Goal: Task Accomplishment & Management: Manage account settings

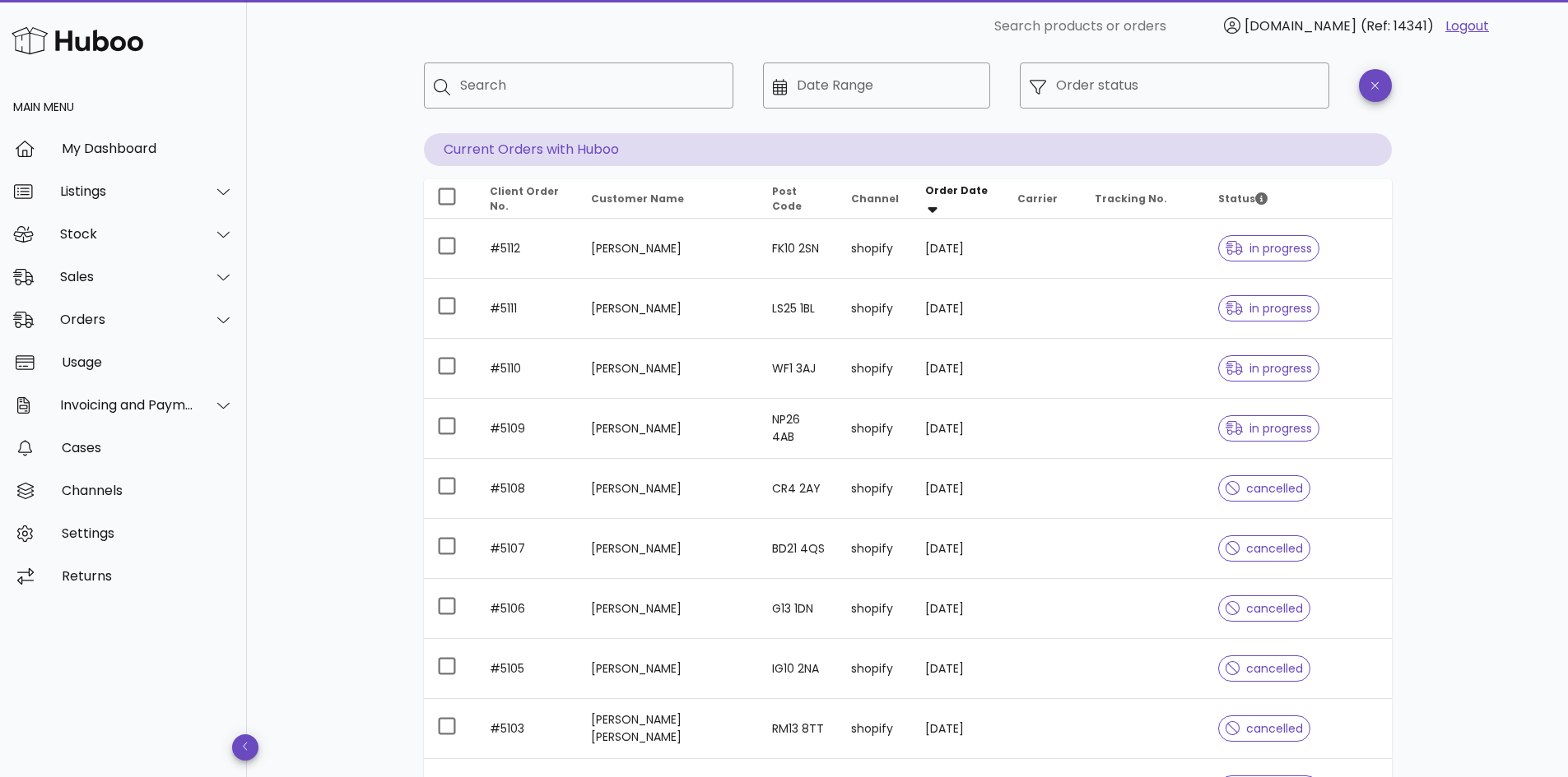
click at [87, 42] on img at bounding box center [77, 40] width 132 height 35
click at [26, 41] on img at bounding box center [77, 40] width 132 height 35
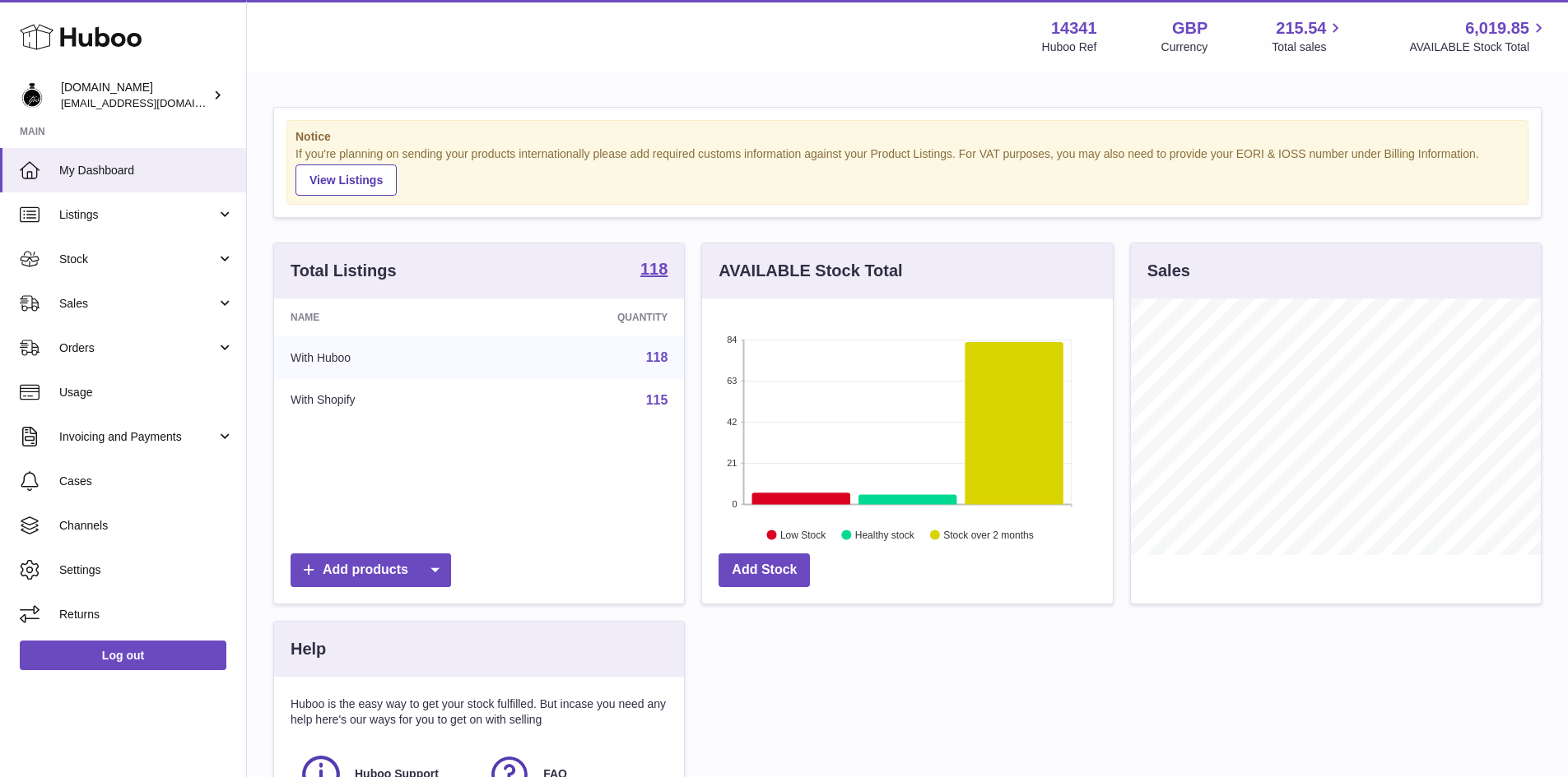
click at [88, 40] on icon at bounding box center [81, 37] width 121 height 33
click at [155, 437] on span "Invoicing and Payments" at bounding box center [138, 437] width 157 height 15
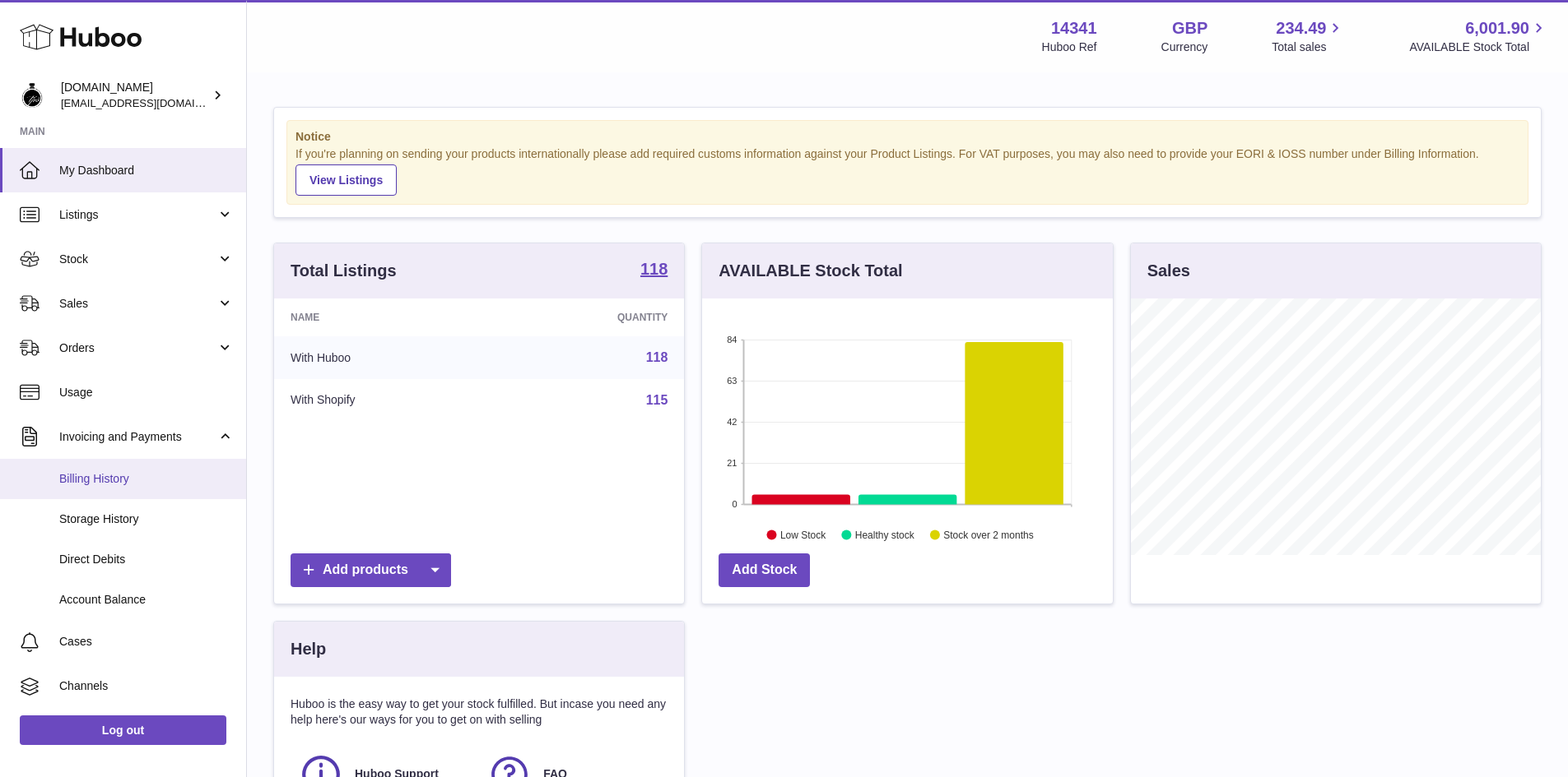
click at [110, 476] on span "Billing History" at bounding box center [147, 479] width 174 height 15
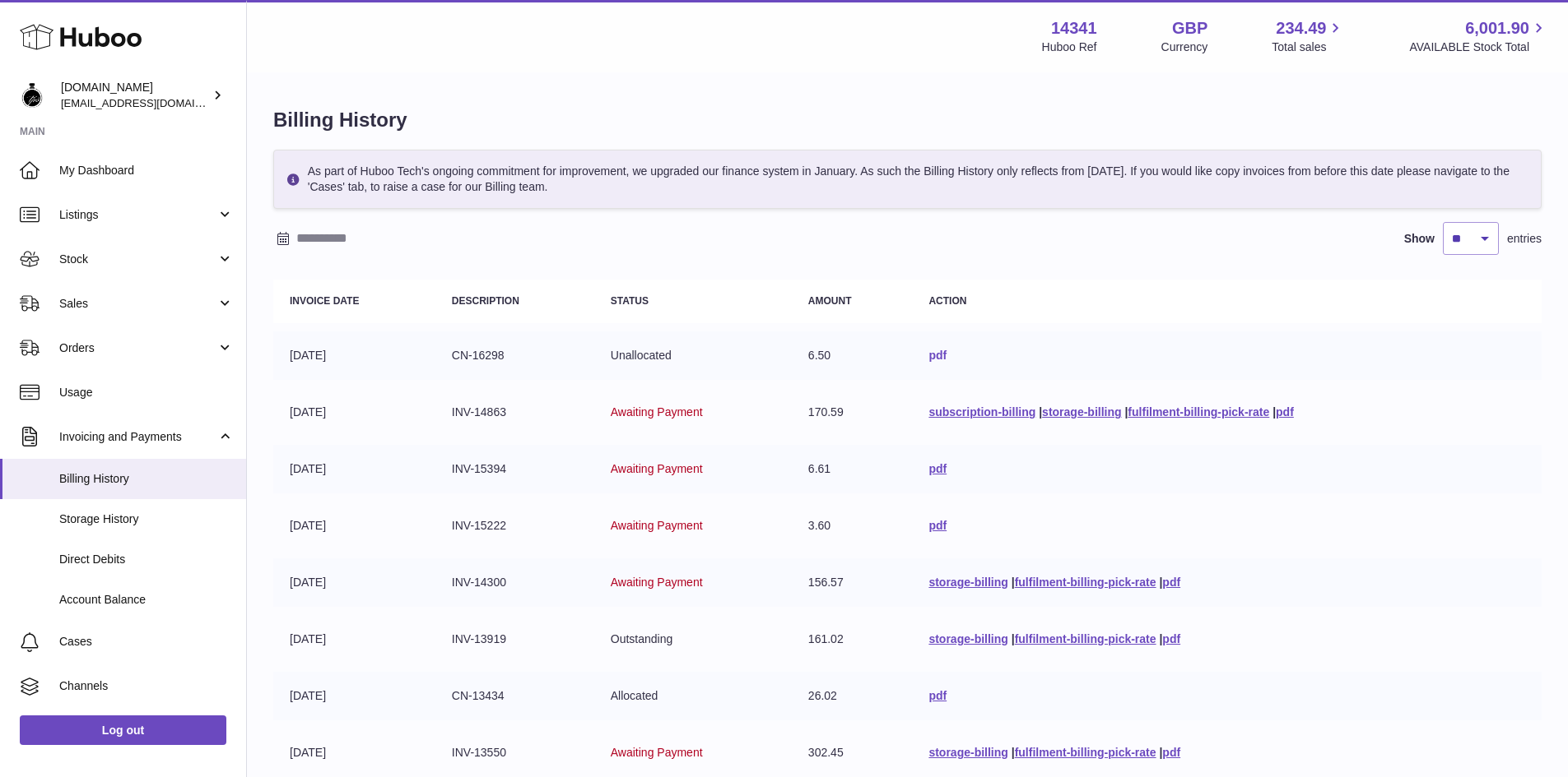
click at [935, 352] on link "pdf" at bounding box center [937, 355] width 18 height 13
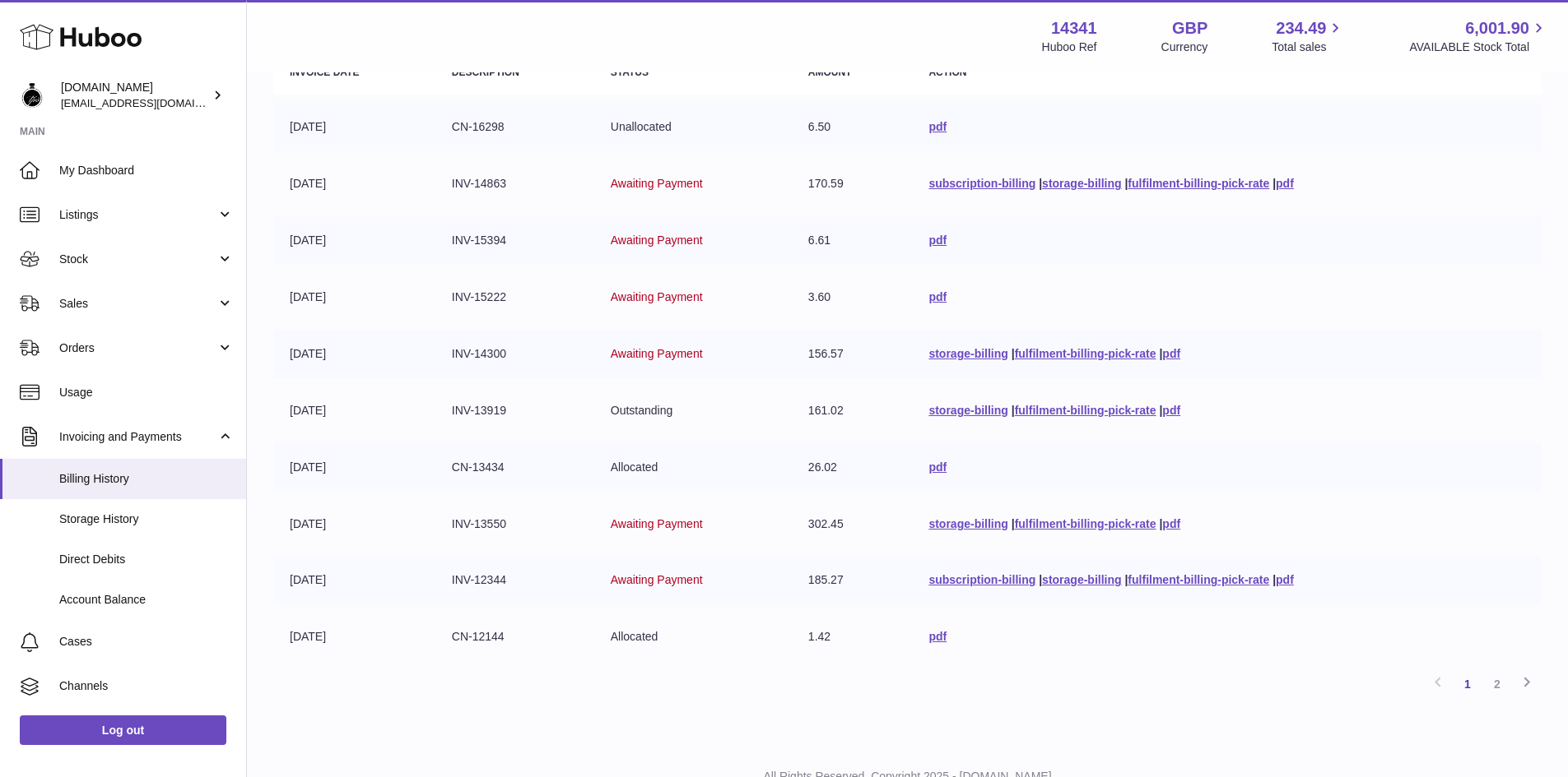
scroll to position [293, 0]
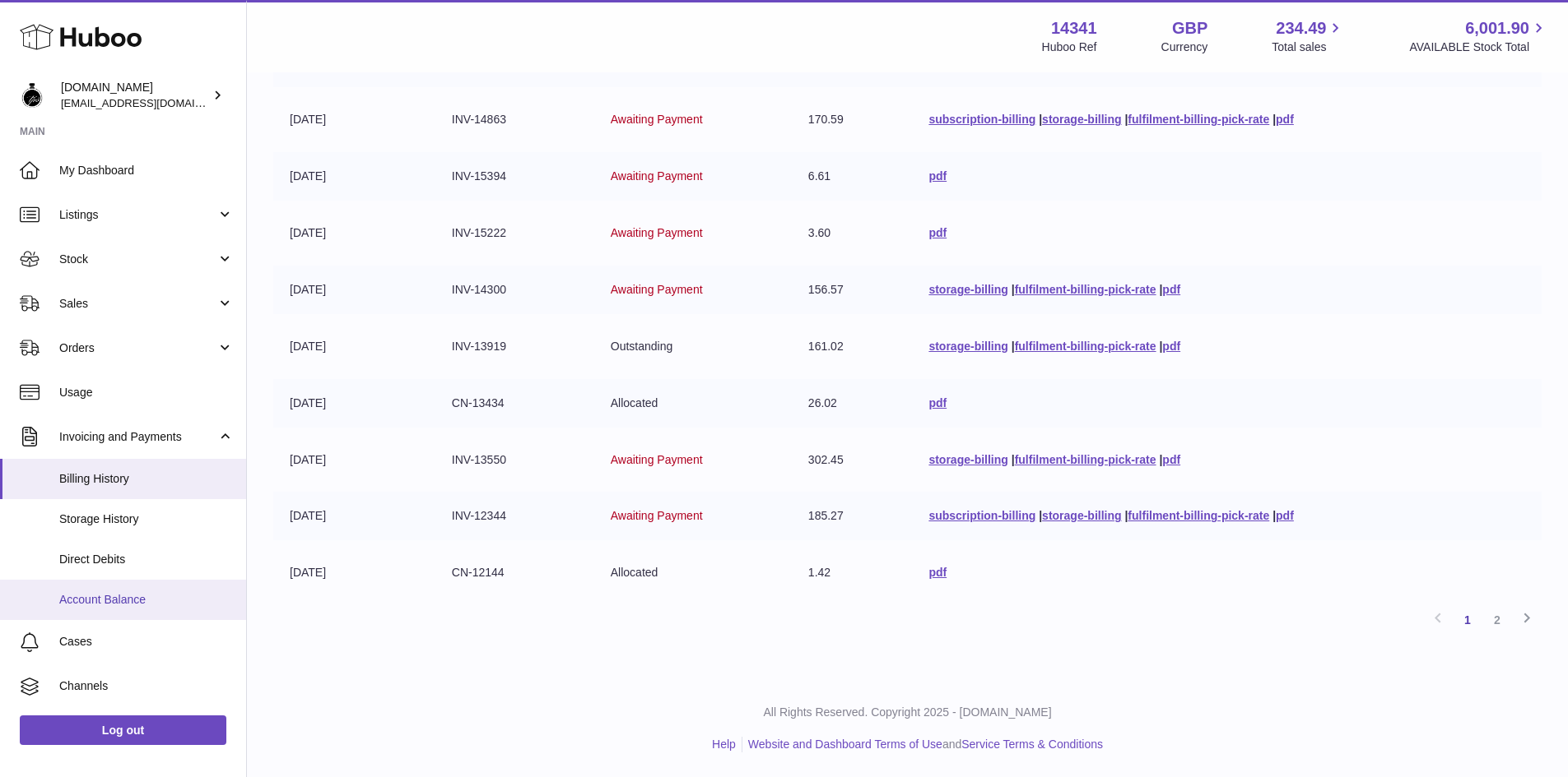
click at [93, 600] on span "Account Balance" at bounding box center [147, 600] width 174 height 15
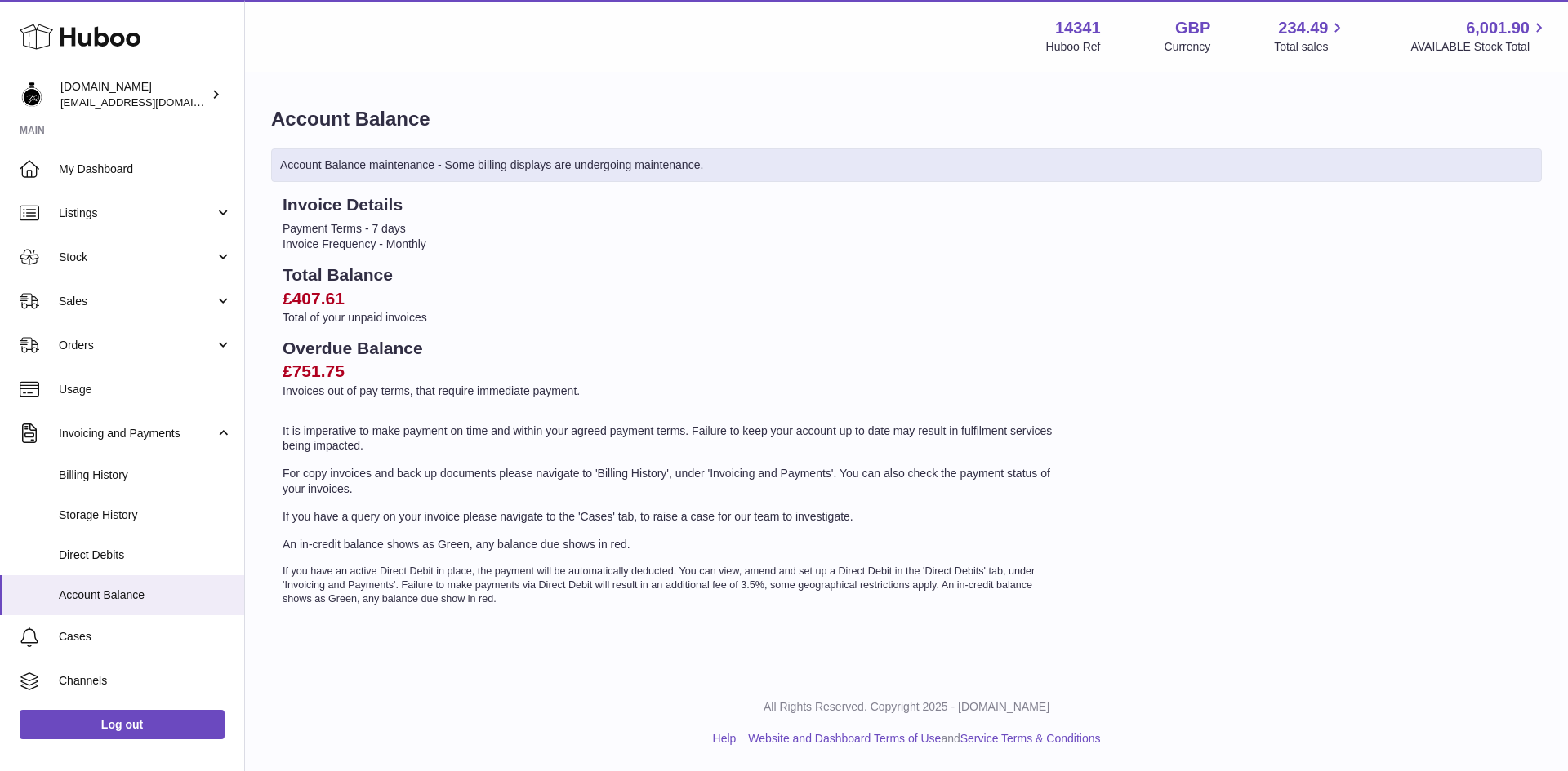
click at [596, 469] on p "For copy invoices and back up documents please navigate to 'Billing History', u…" at bounding box center [671, 481] width 777 height 31
click at [108, 518] on span "Storage History" at bounding box center [146, 515] width 173 height 15
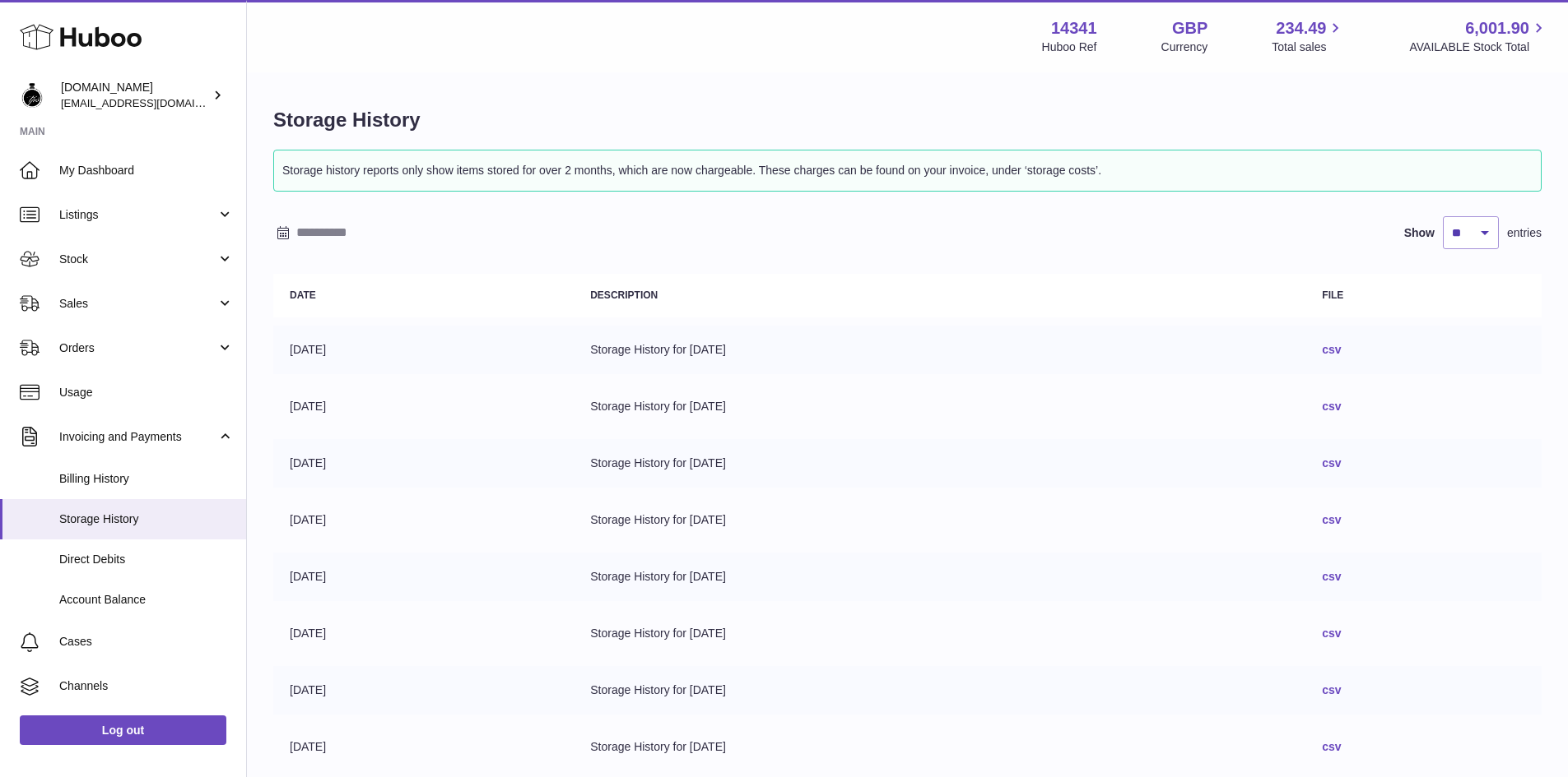
click at [1340, 343] on link "csv" at bounding box center [1331, 350] width 19 height 13
click at [977, 237] on div "Show ** ** ** *** entries" at bounding box center [907, 232] width 1268 height 33
click at [98, 560] on span "Direct Debits" at bounding box center [147, 559] width 174 height 15
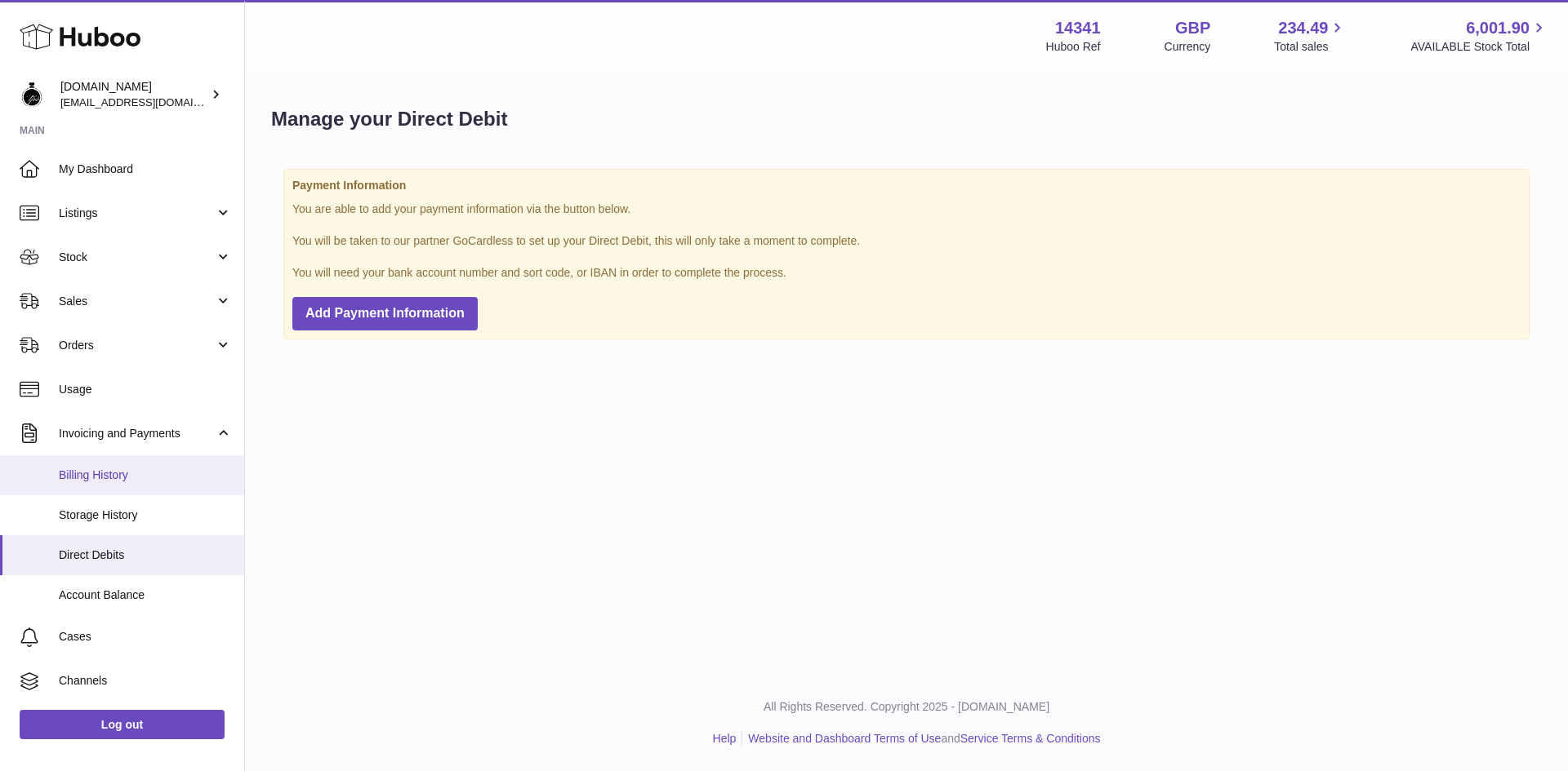
click at [99, 480] on span "Billing History" at bounding box center [146, 475] width 173 height 15
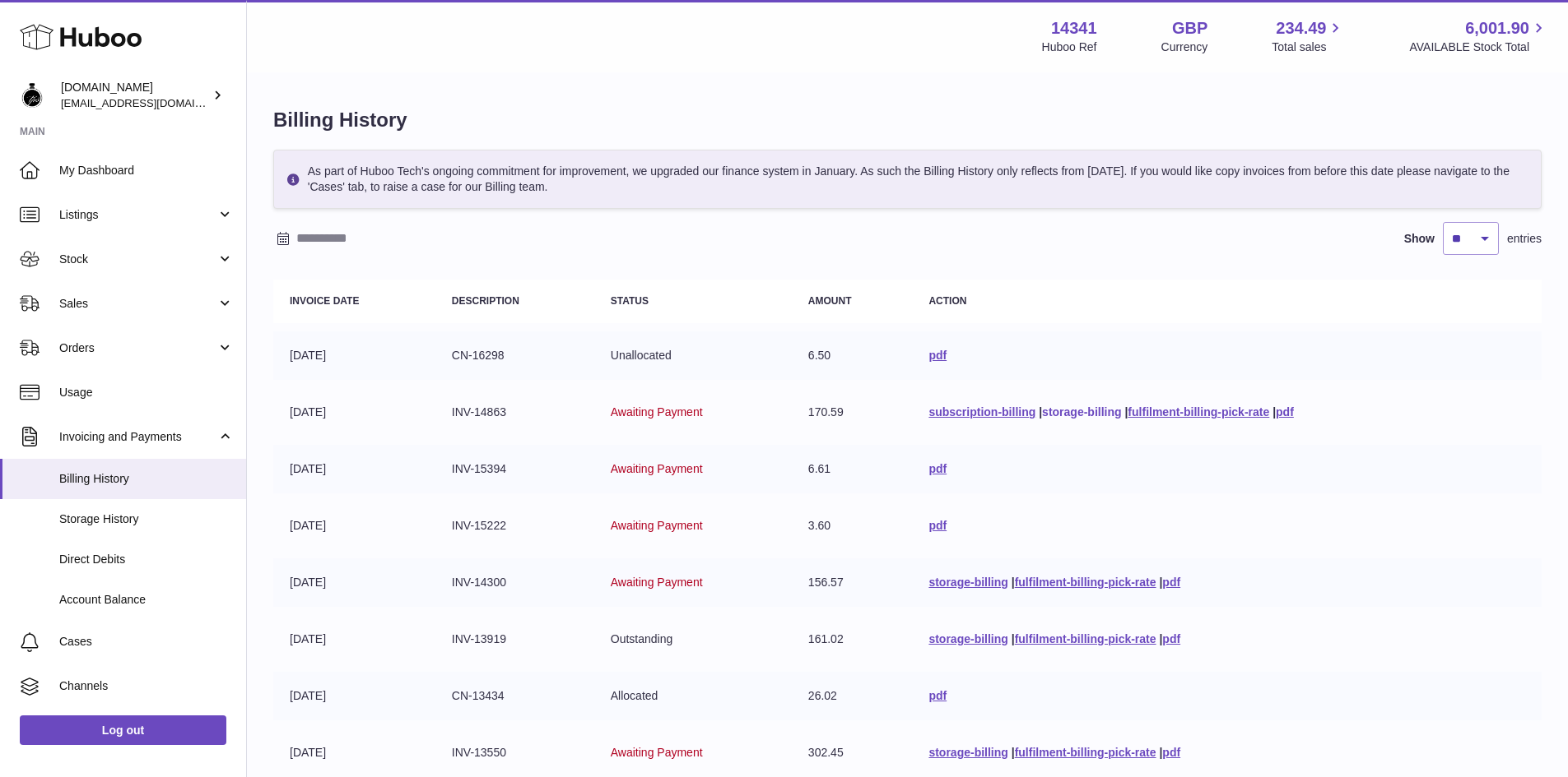
click at [1089, 415] on link "storage-billing" at bounding box center [1081, 412] width 79 height 13
click at [120, 595] on span "Account Balance" at bounding box center [147, 600] width 174 height 15
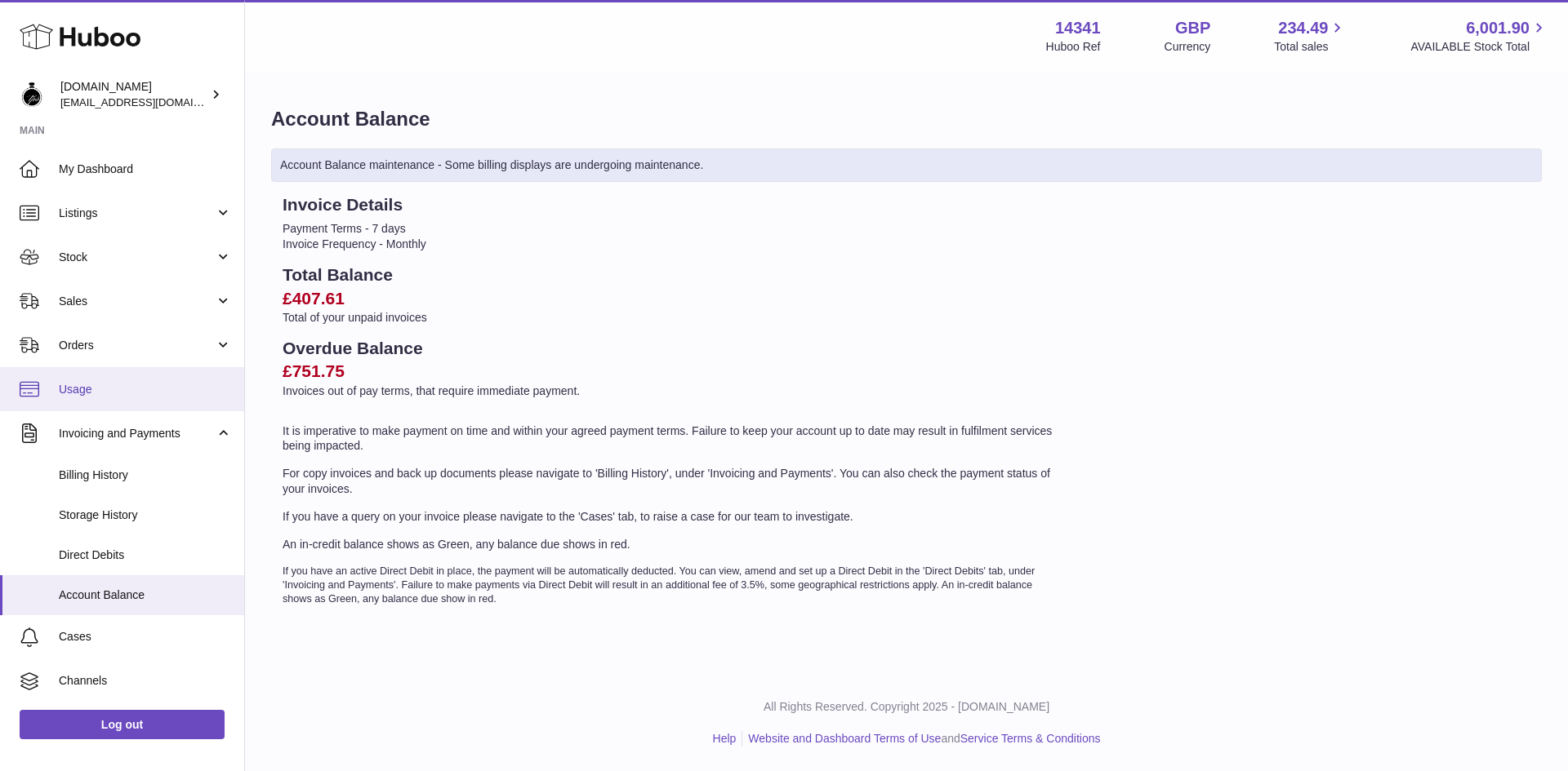
click at [88, 397] on span "Usage" at bounding box center [146, 389] width 173 height 15
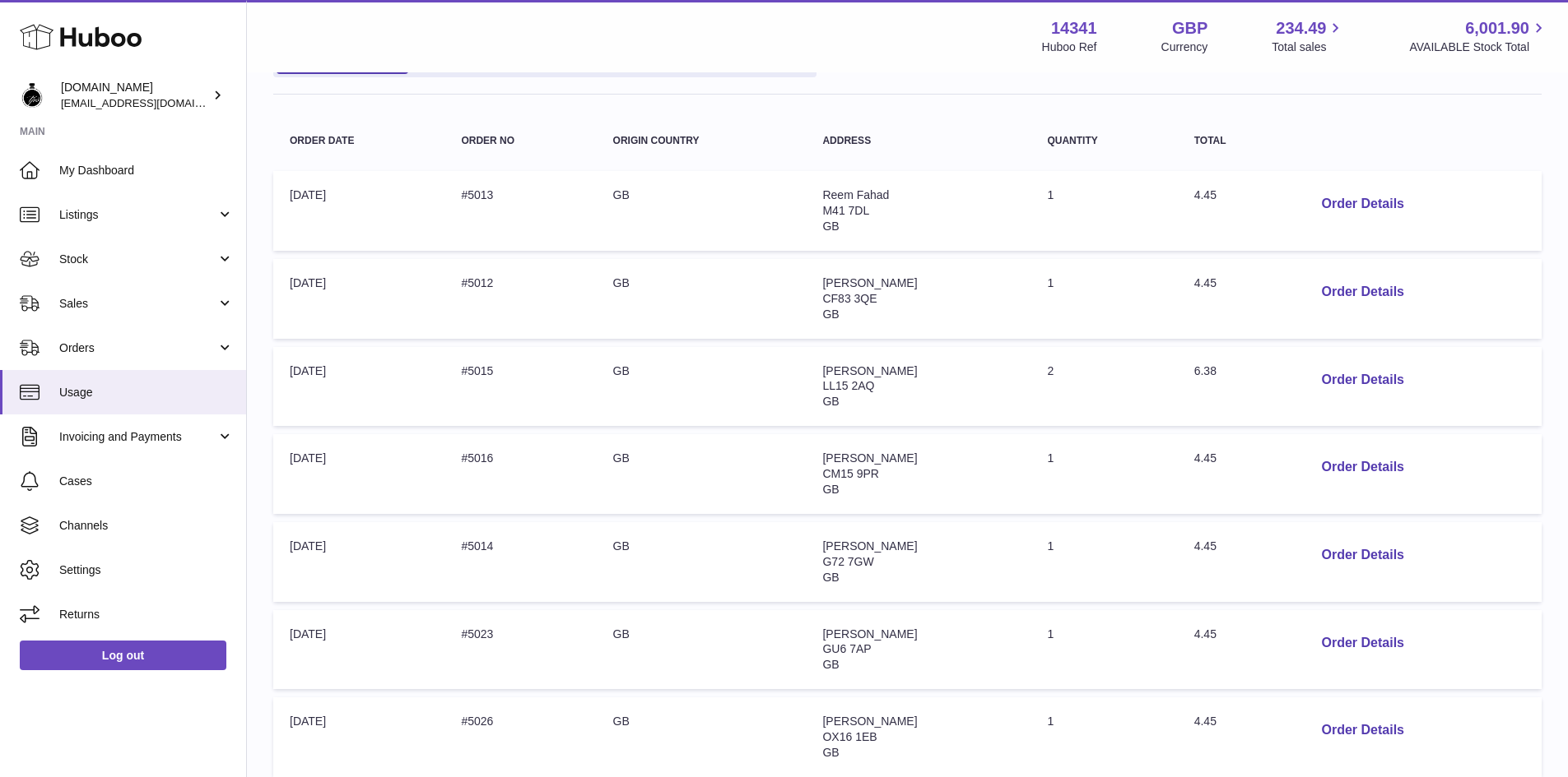
scroll to position [246, 0]
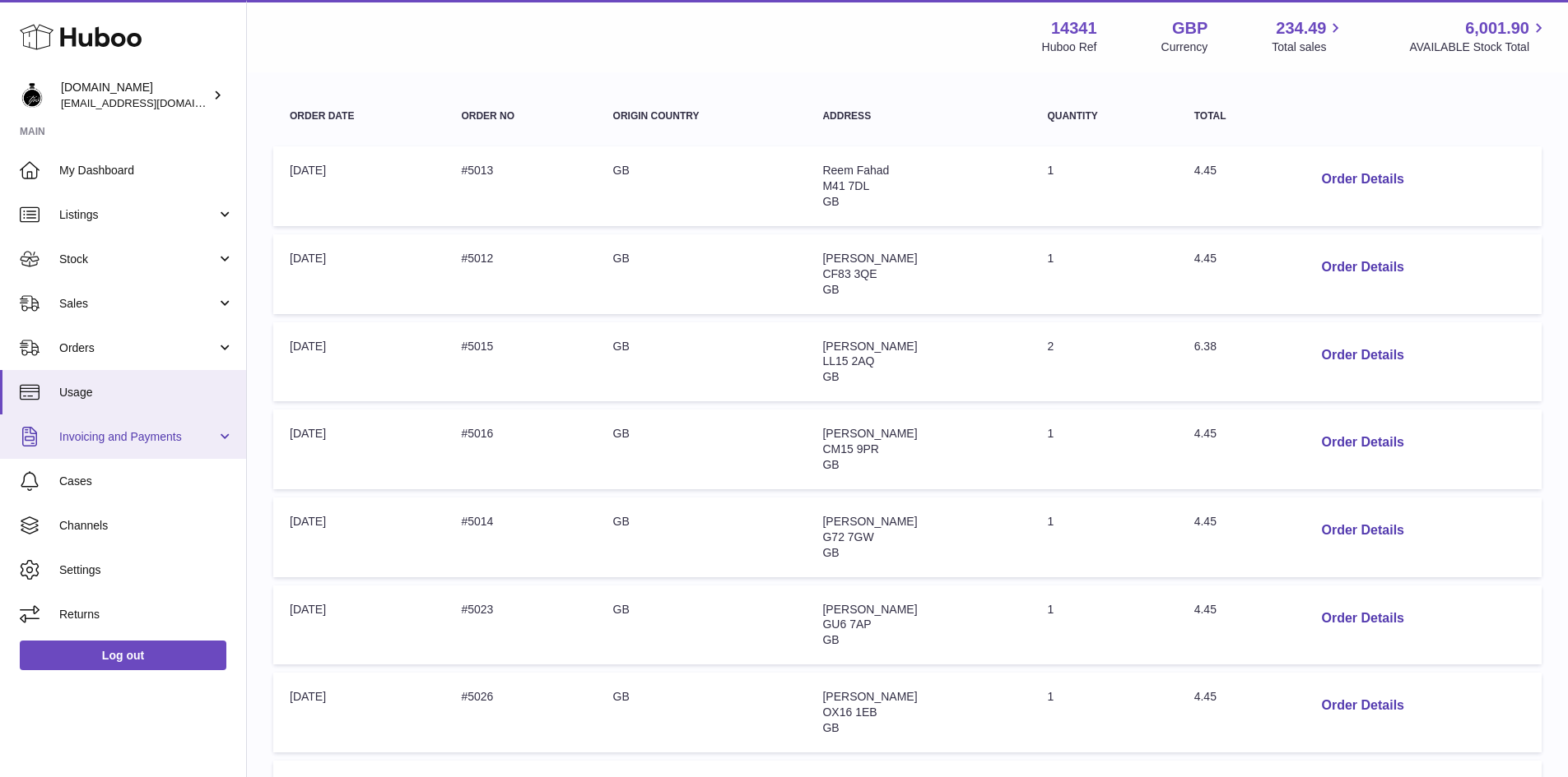
click at [101, 437] on span "Invoicing and Payments" at bounding box center [138, 437] width 157 height 15
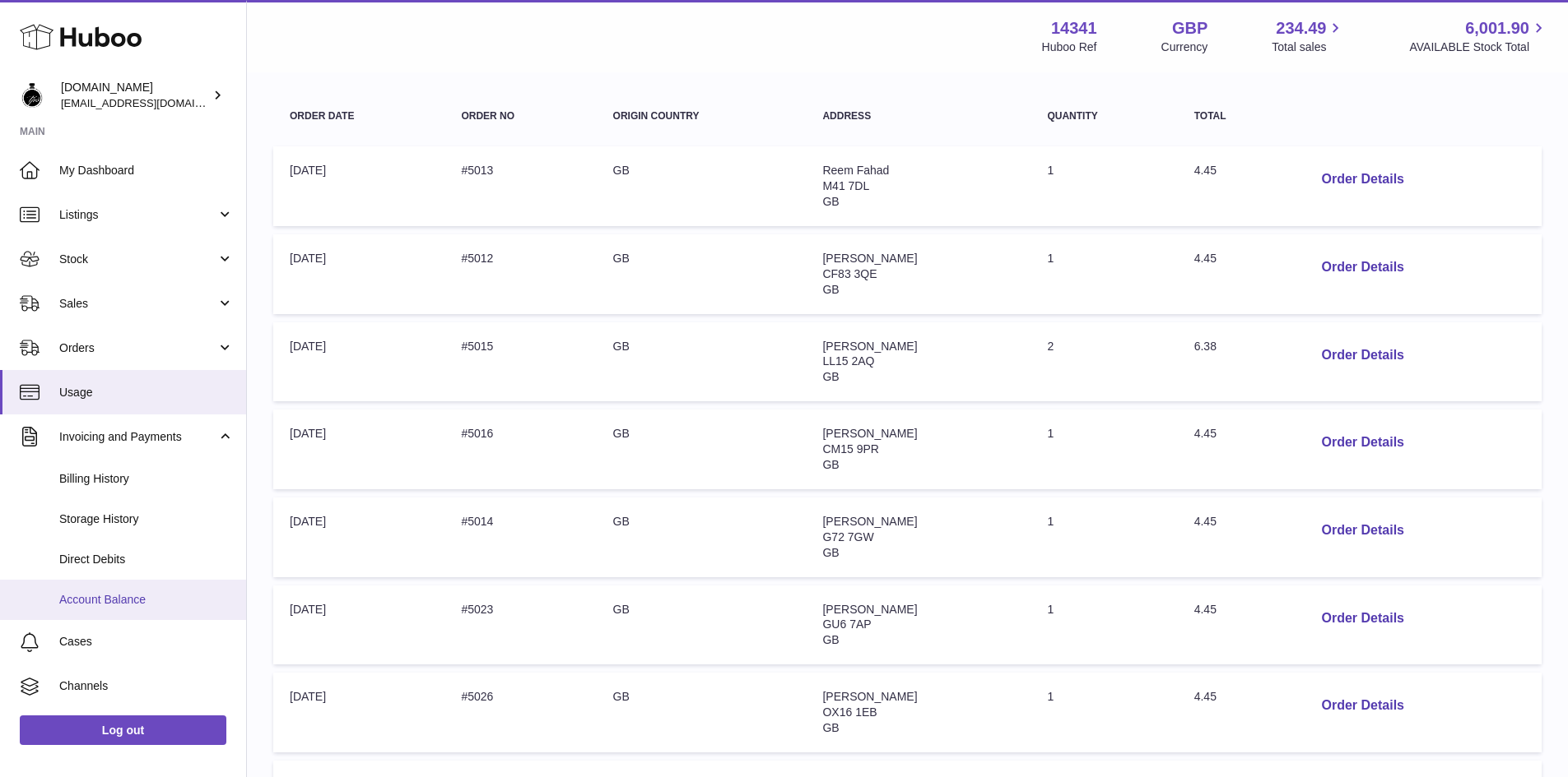
click at [93, 605] on span "Account Balance" at bounding box center [147, 600] width 174 height 15
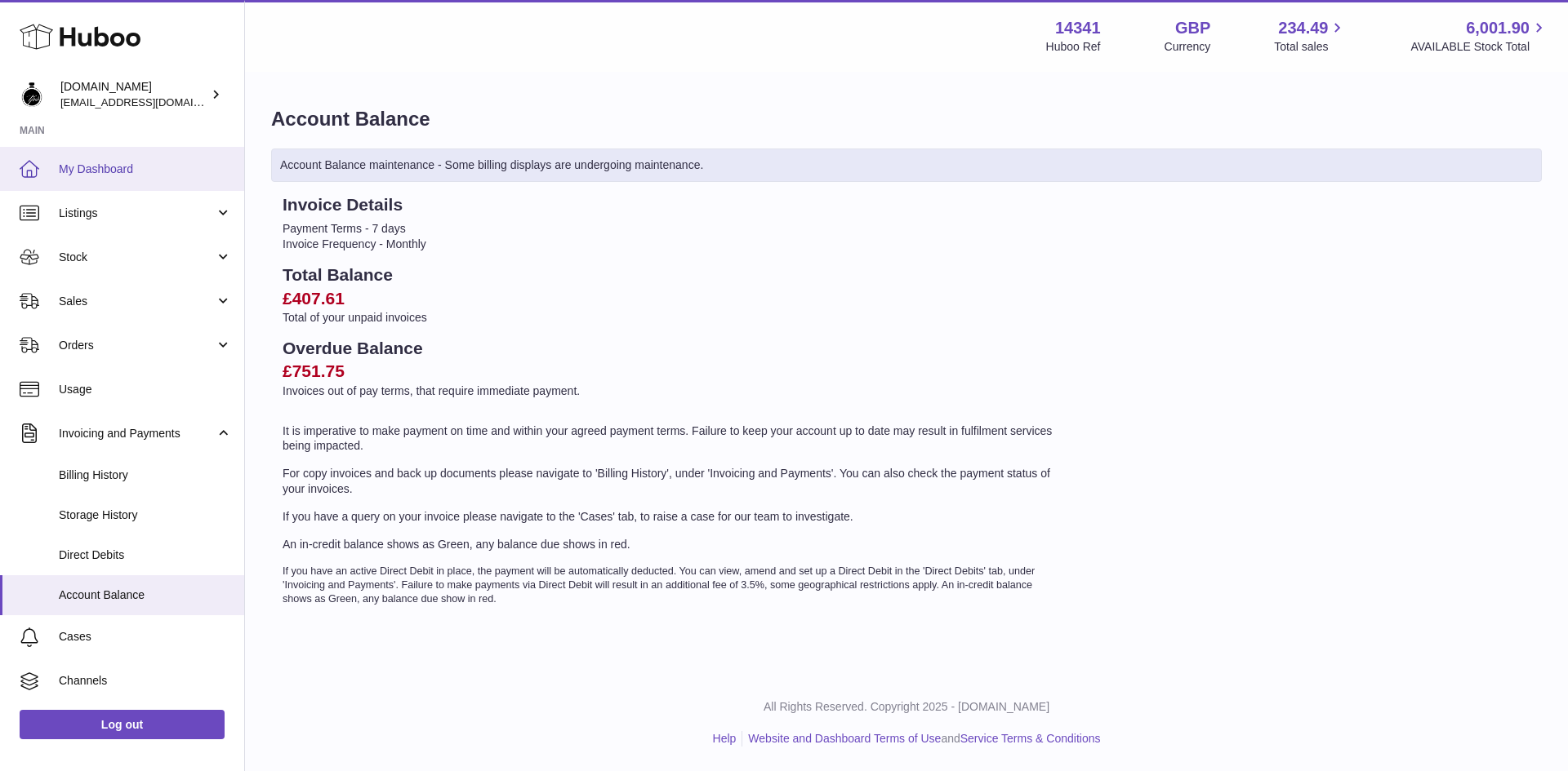
click at [75, 162] on span "My Dashboard" at bounding box center [146, 169] width 173 height 15
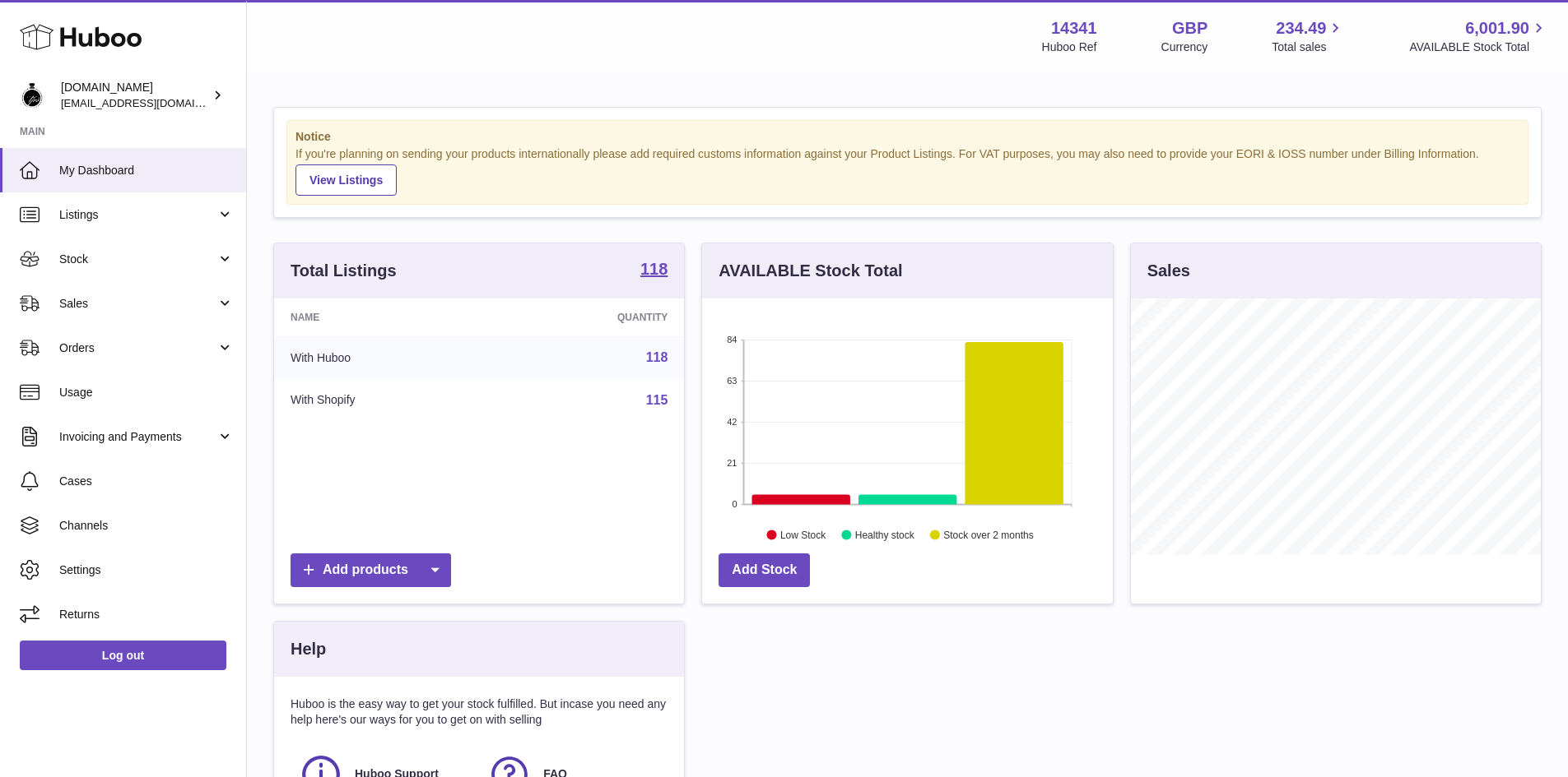
scroll to position [257, 410]
click at [136, 434] on span "Invoicing and Payments" at bounding box center [138, 437] width 157 height 15
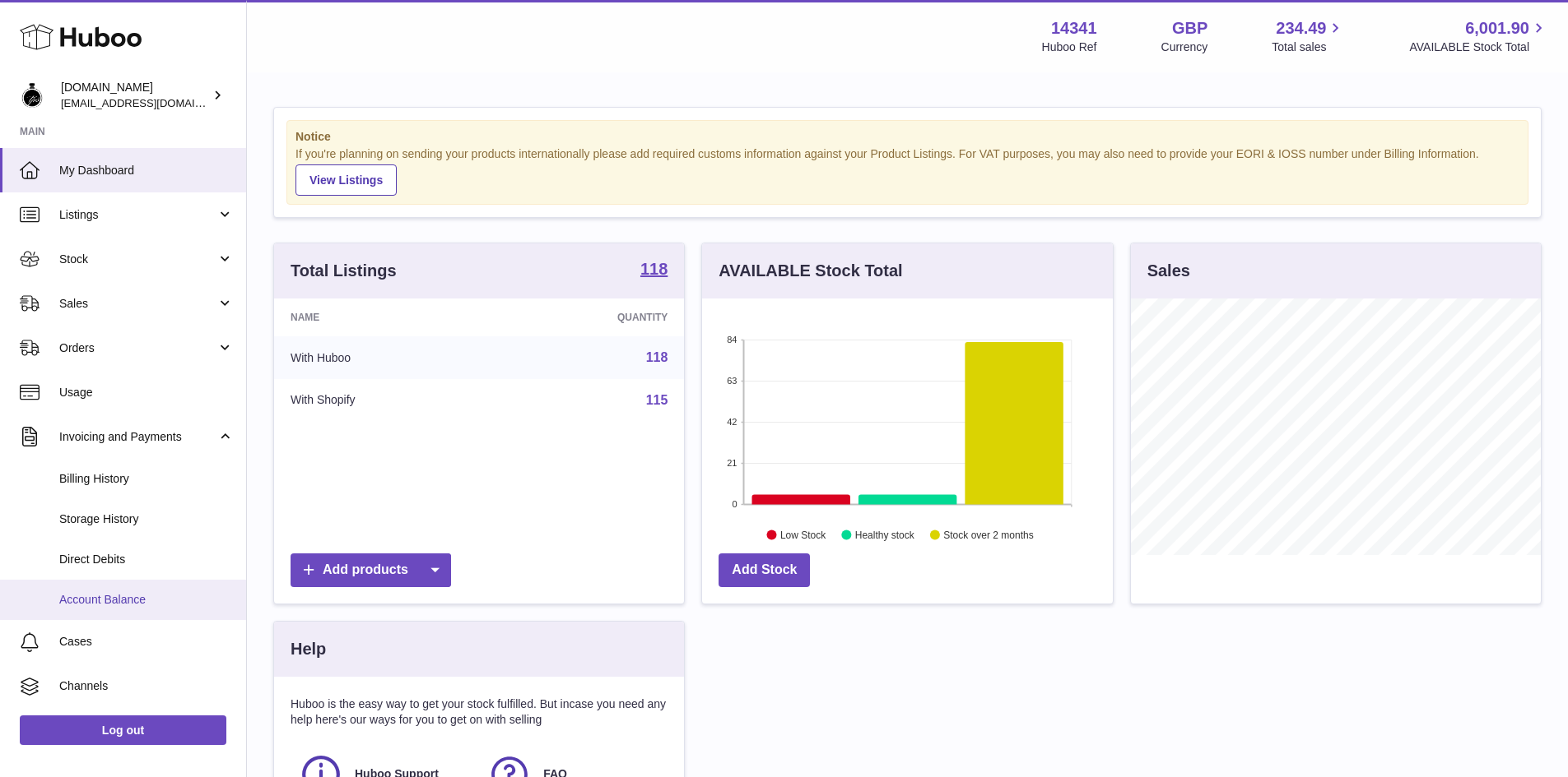
click at [77, 596] on span "Account Balance" at bounding box center [147, 600] width 174 height 15
click at [93, 600] on span "Account Balance" at bounding box center [147, 600] width 174 height 15
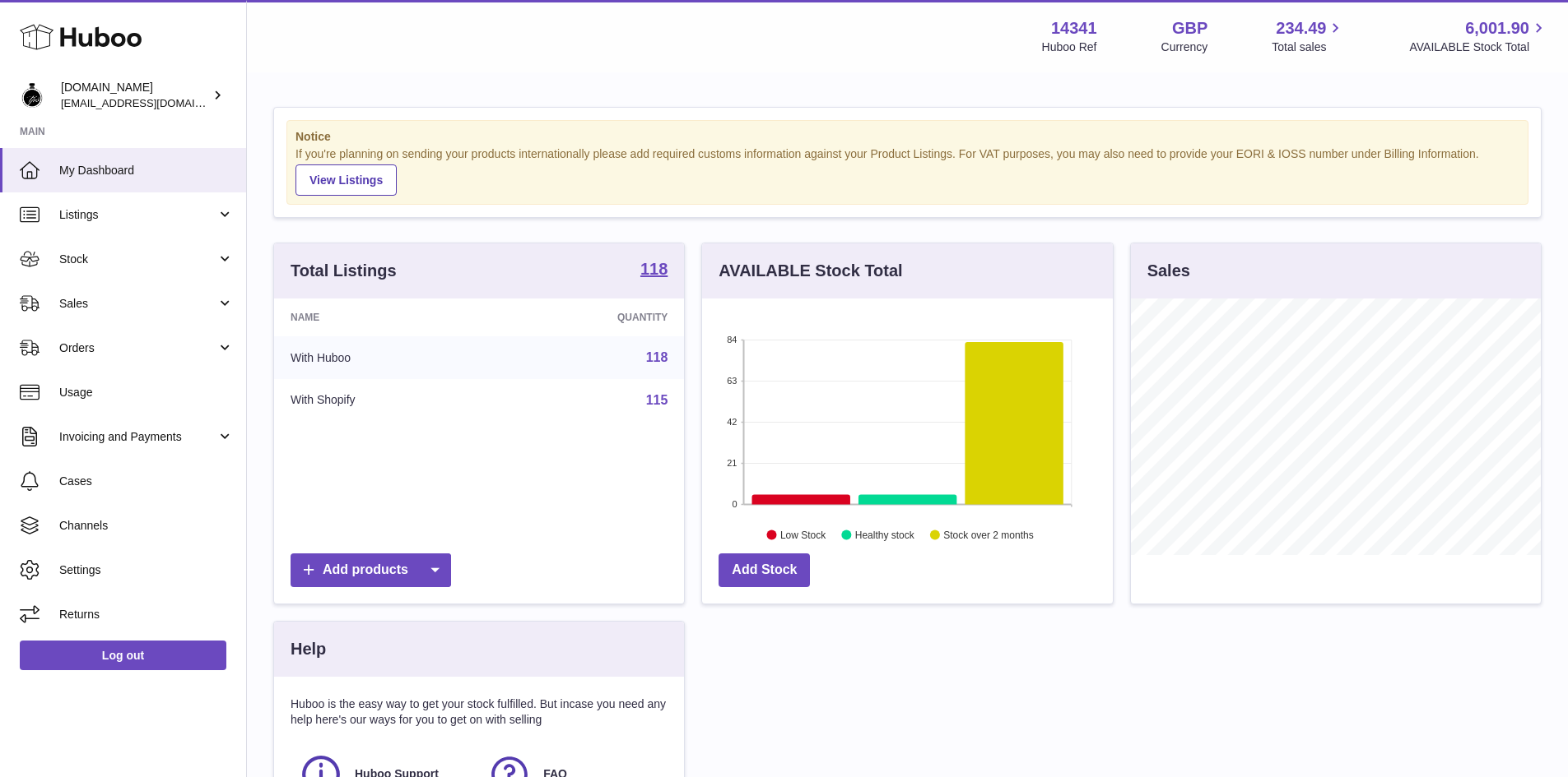
scroll to position [257, 410]
click at [153, 436] on span "Invoicing and Payments" at bounding box center [138, 437] width 157 height 15
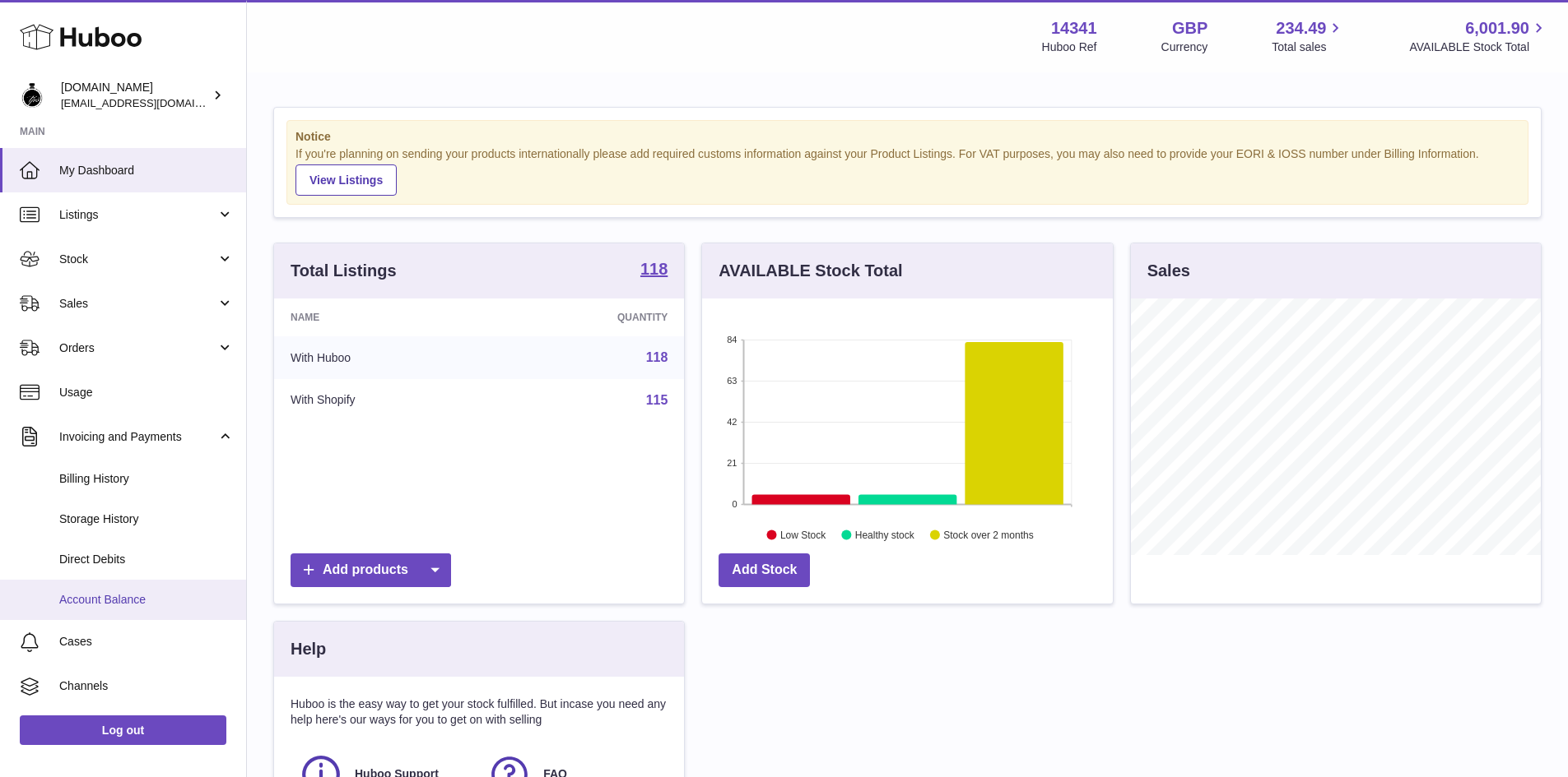
click at [69, 598] on span "Account Balance" at bounding box center [147, 600] width 174 height 15
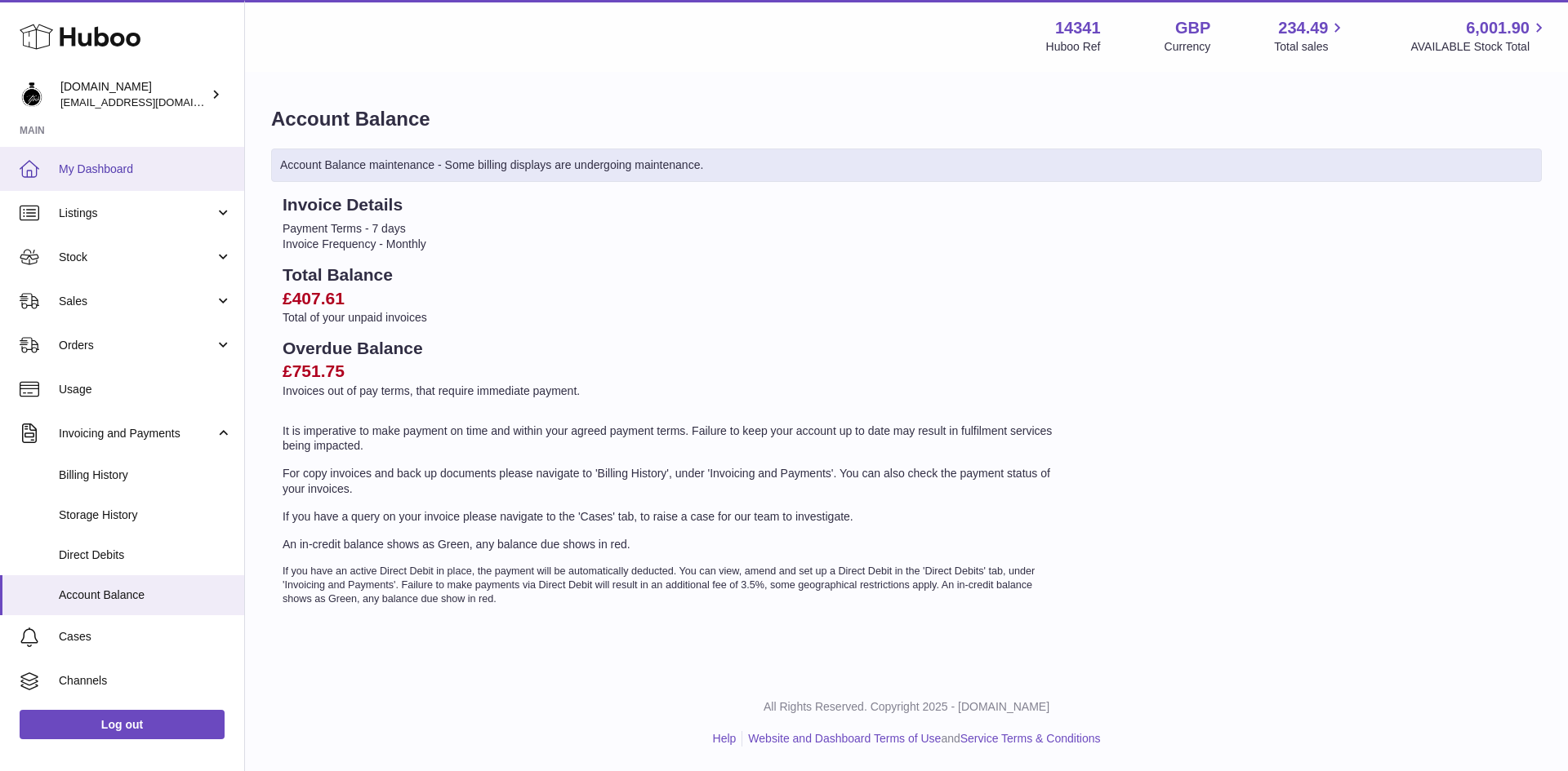
click at [145, 155] on link "My Dashboard" at bounding box center [122, 168] width 245 height 44
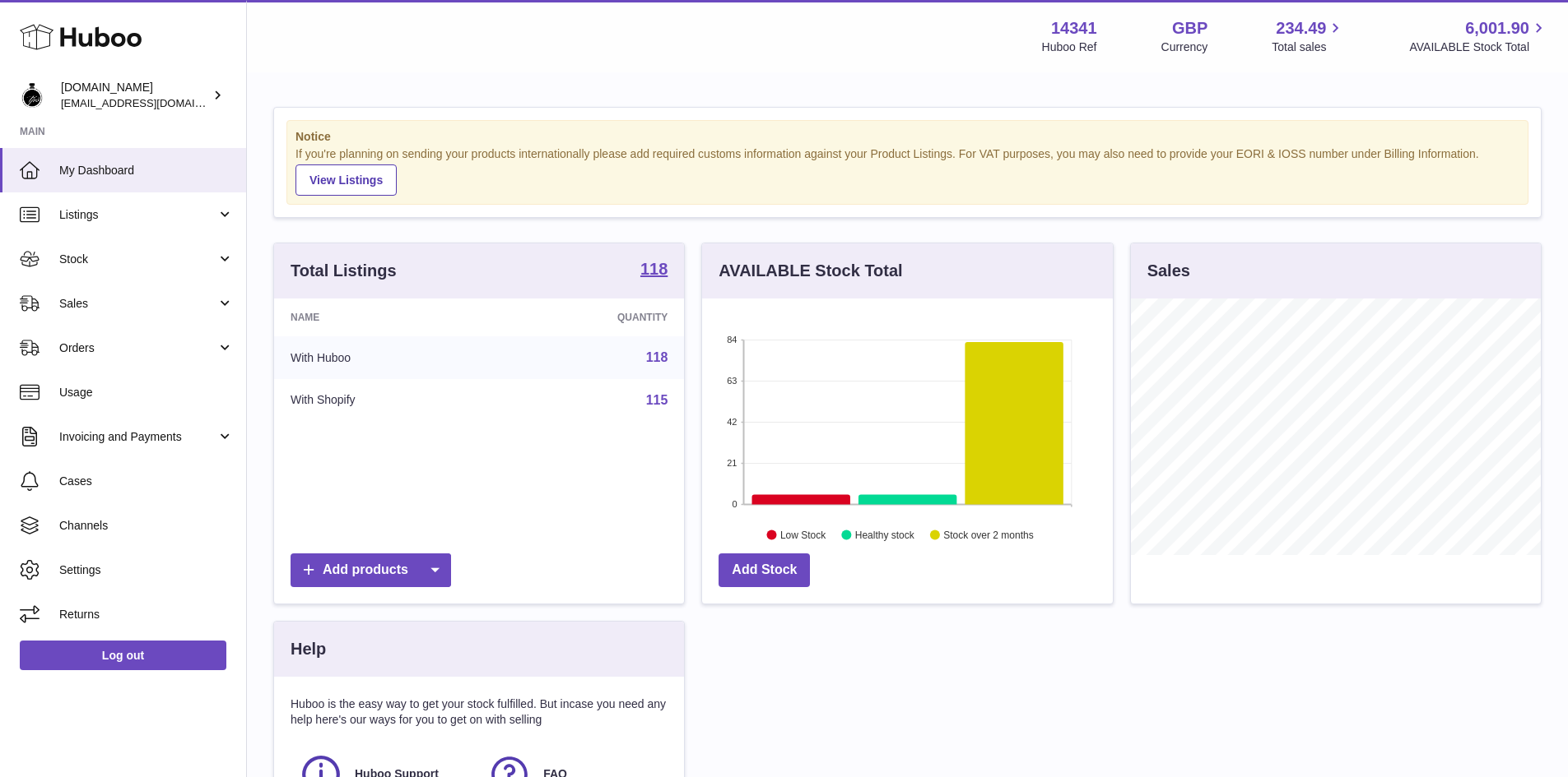
scroll to position [257, 410]
